Goal: Task Accomplishment & Management: Manage account settings

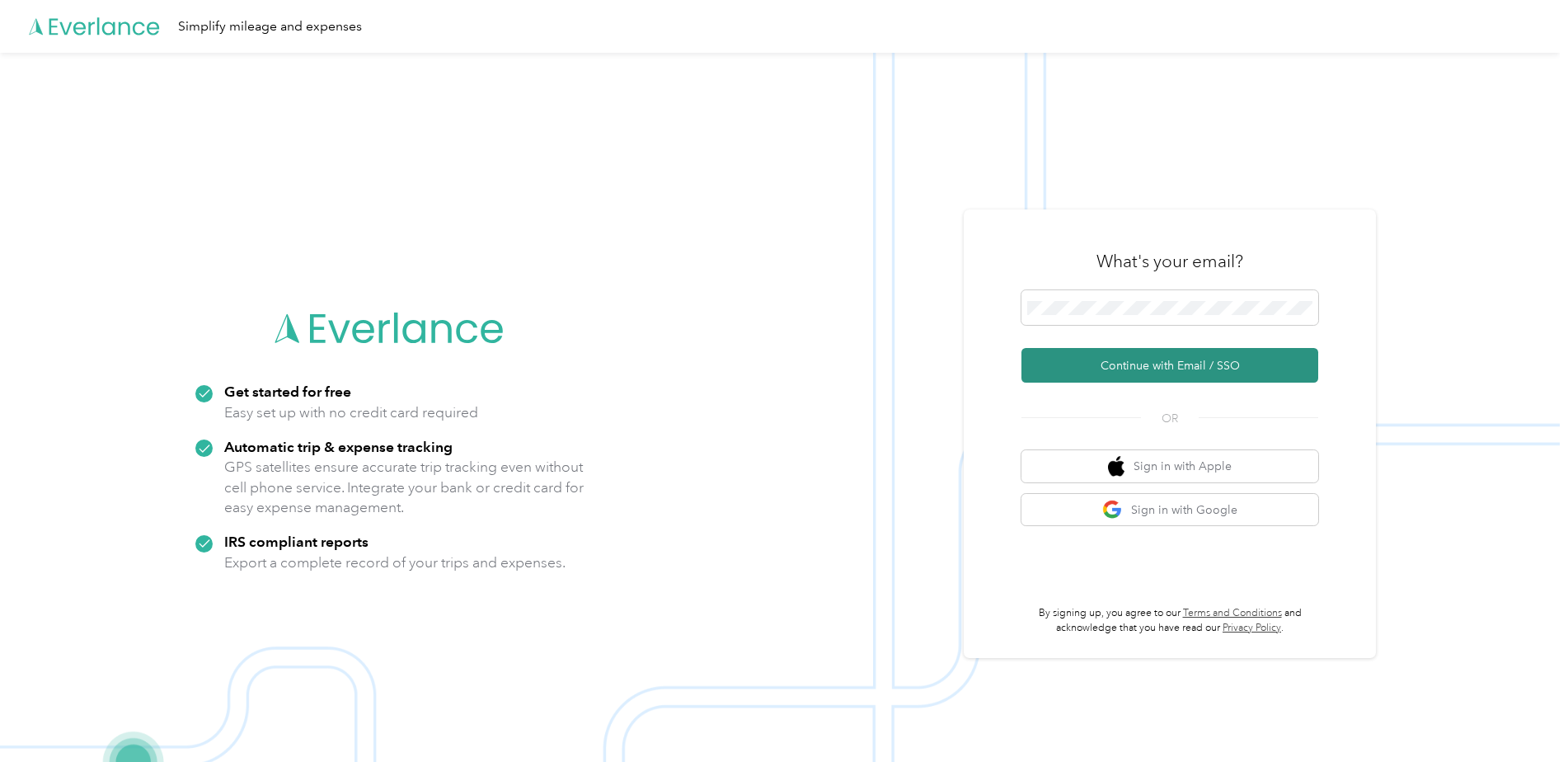
click at [1143, 363] on button "Continue with Email / SSO" at bounding box center [1169, 365] width 297 height 35
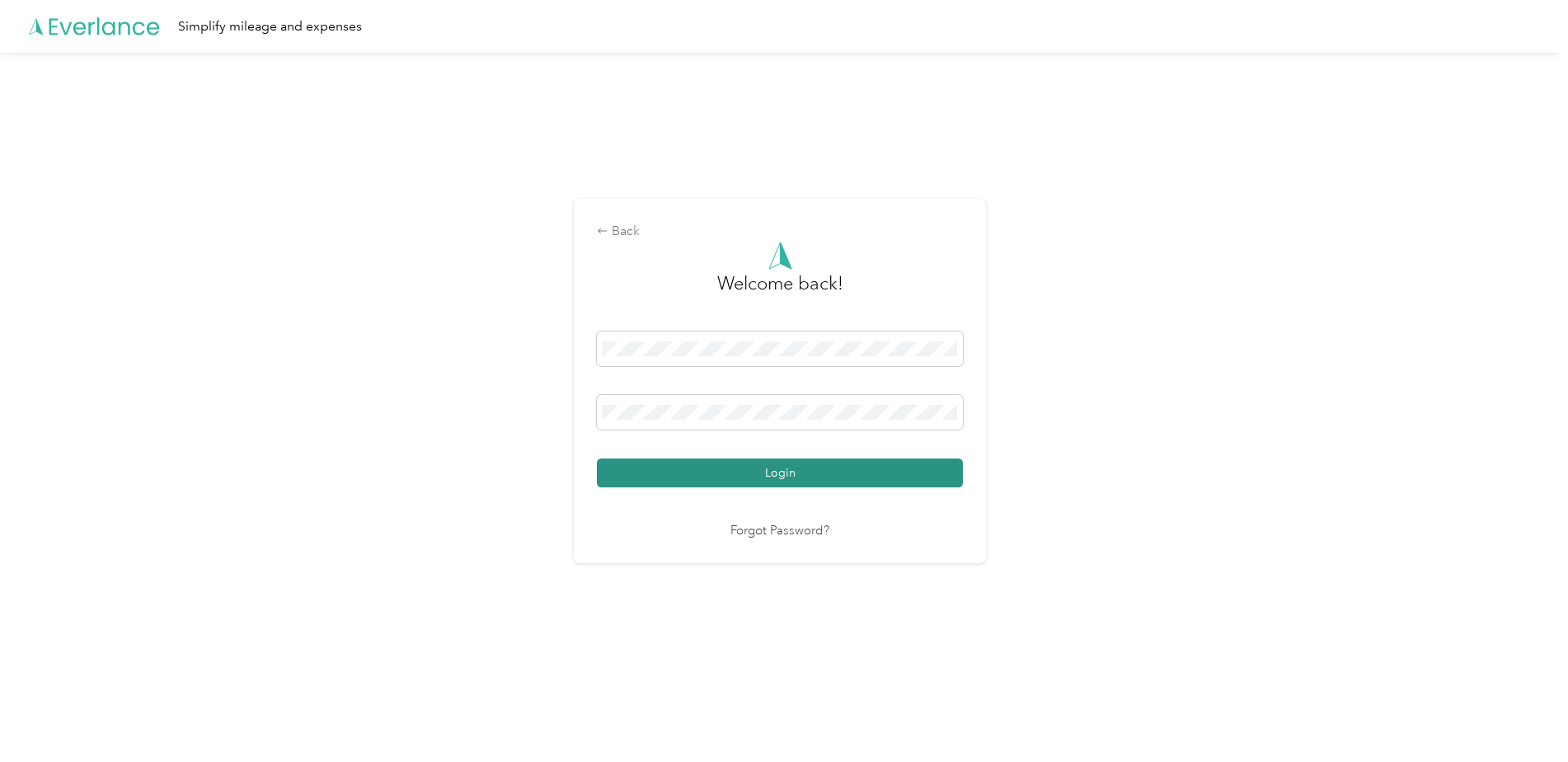
click at [791, 464] on button "Login" at bounding box center [779, 472] width 366 height 29
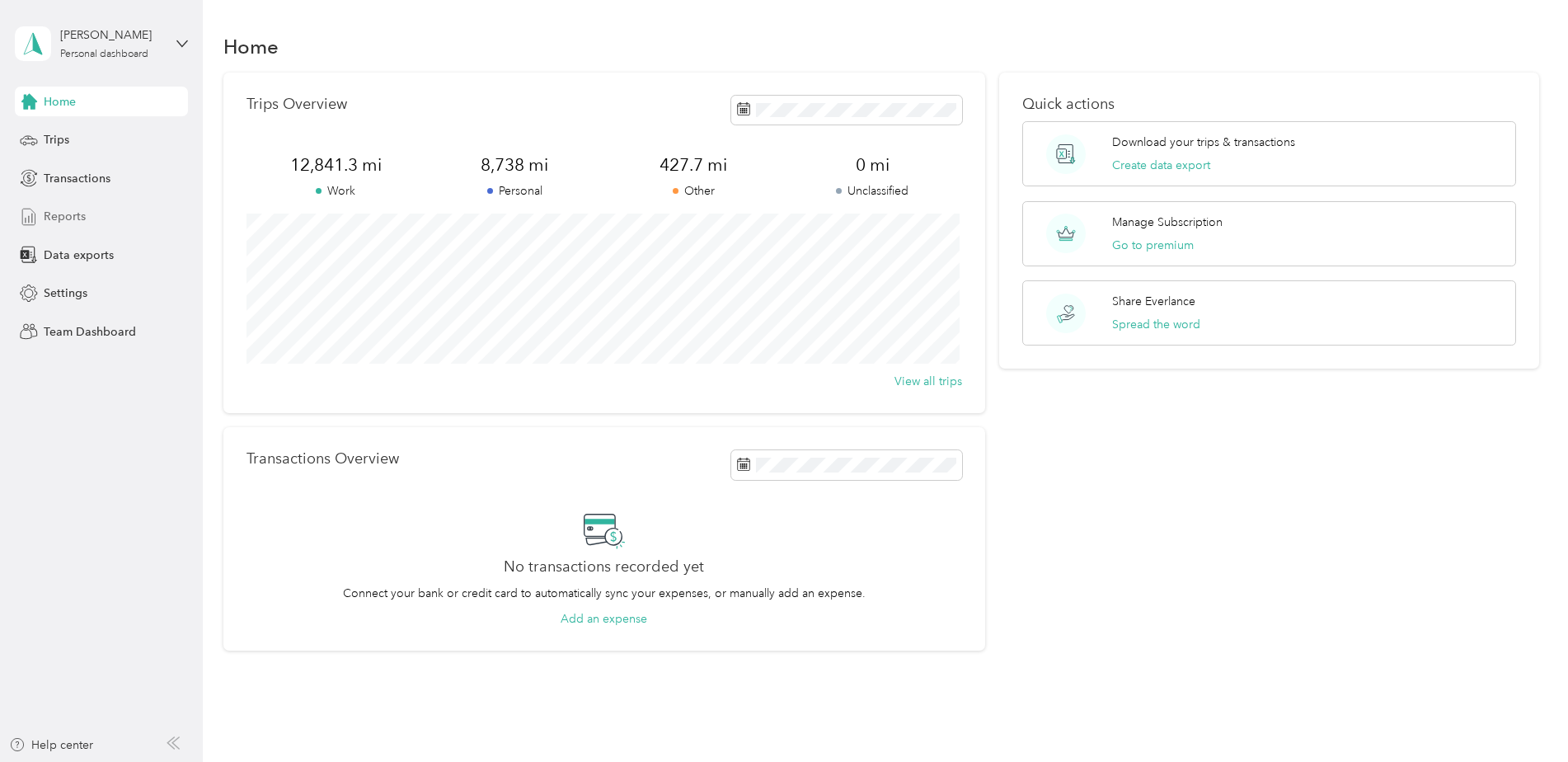
click at [55, 212] on span "Reports" at bounding box center [65, 217] width 42 height 17
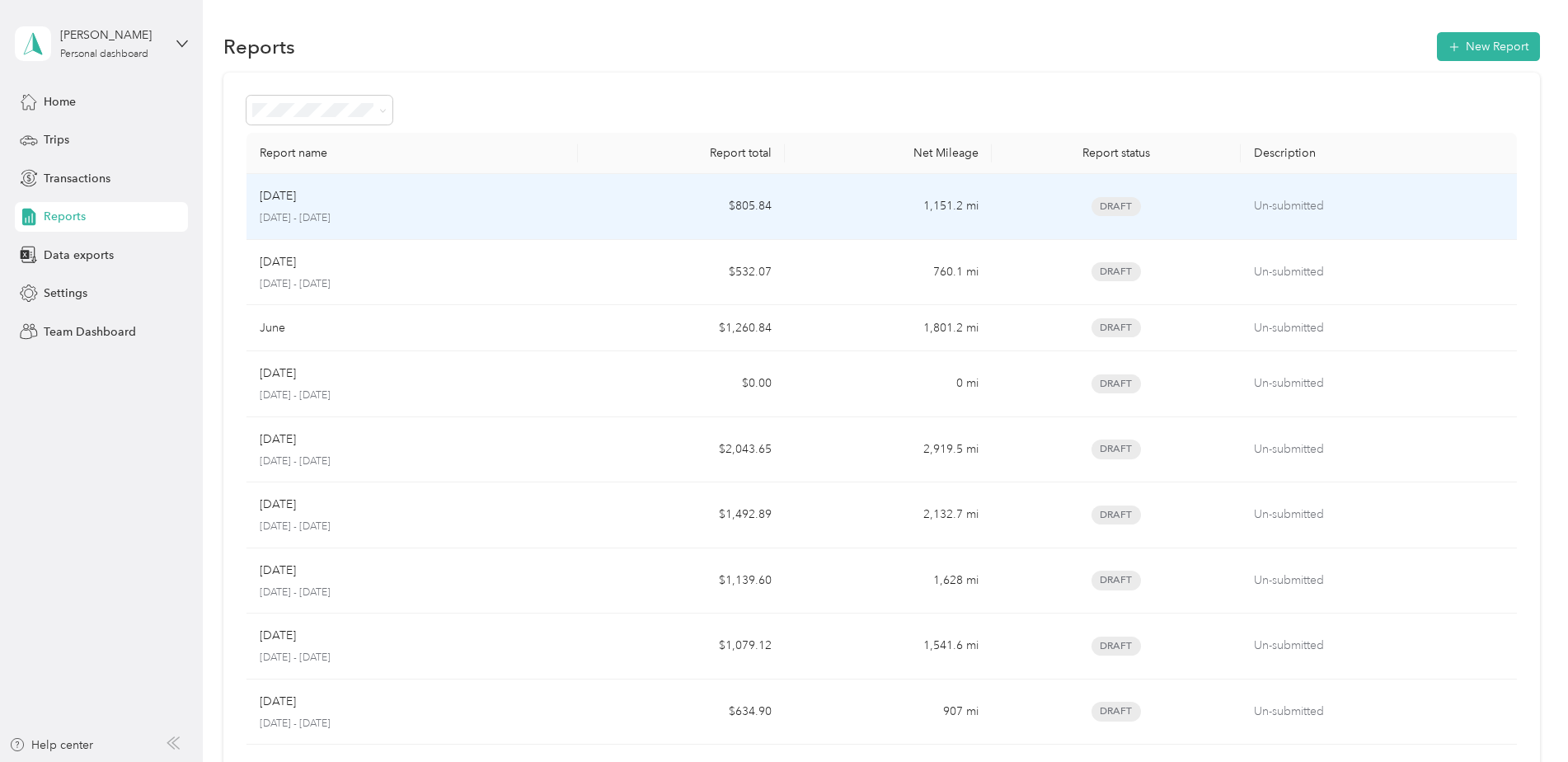
click at [427, 210] on div "Aug [DATE] - [DATE]" at bounding box center [412, 206] width 305 height 38
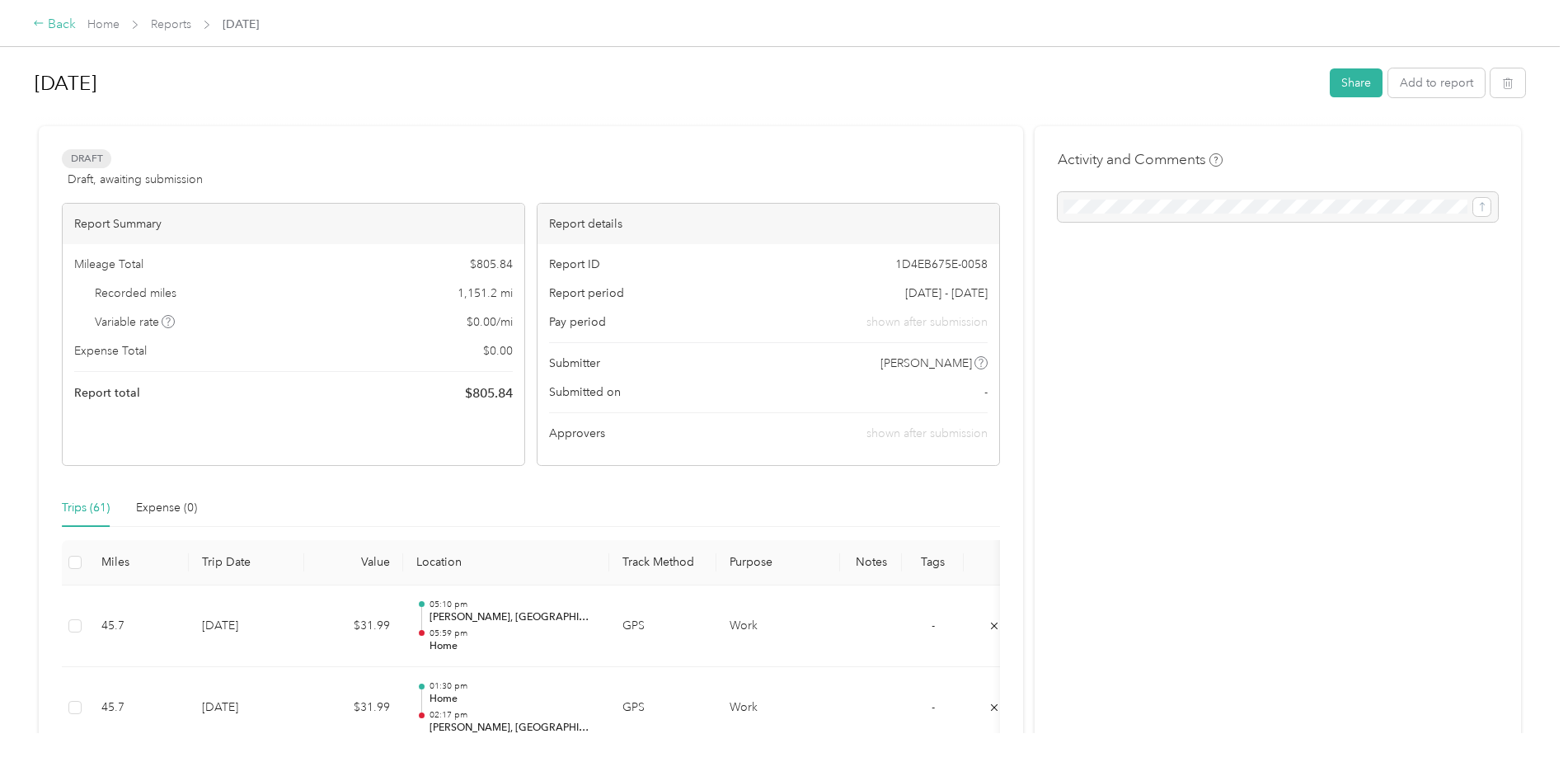
click at [52, 21] on div "Back" at bounding box center [54, 24] width 43 height 20
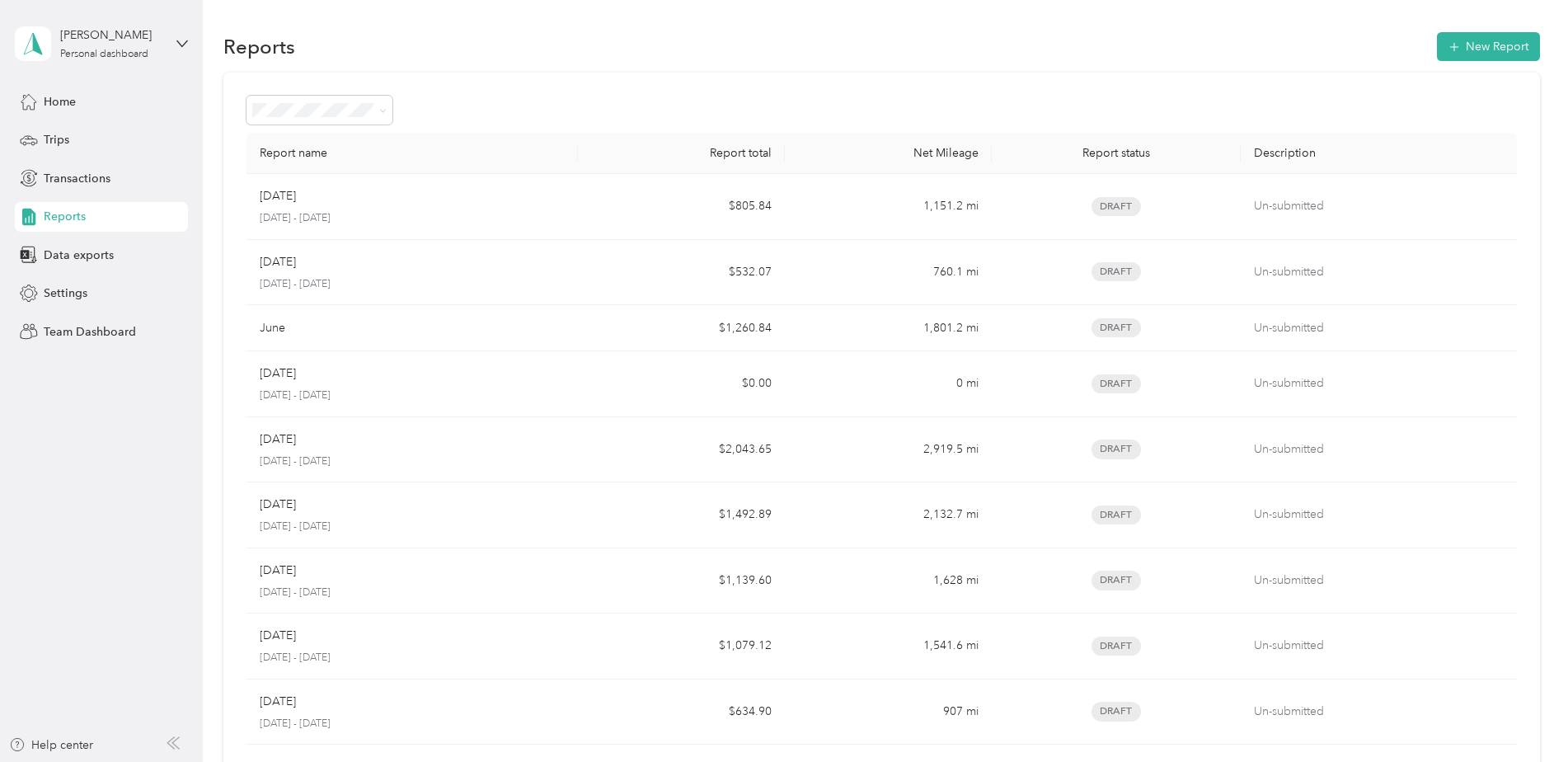
click at [196, 45] on aside "[PERSON_NAME] Personal dashboard Home Trips Transactions Reports Data exports S…" at bounding box center [101, 381] width 202 height 762
click at [182, 45] on icon at bounding box center [182, 43] width 11 height 11
click at [81, 133] on div "Log out" at bounding box center [62, 136] width 64 height 17
